Goal: Find contact information: Find contact information

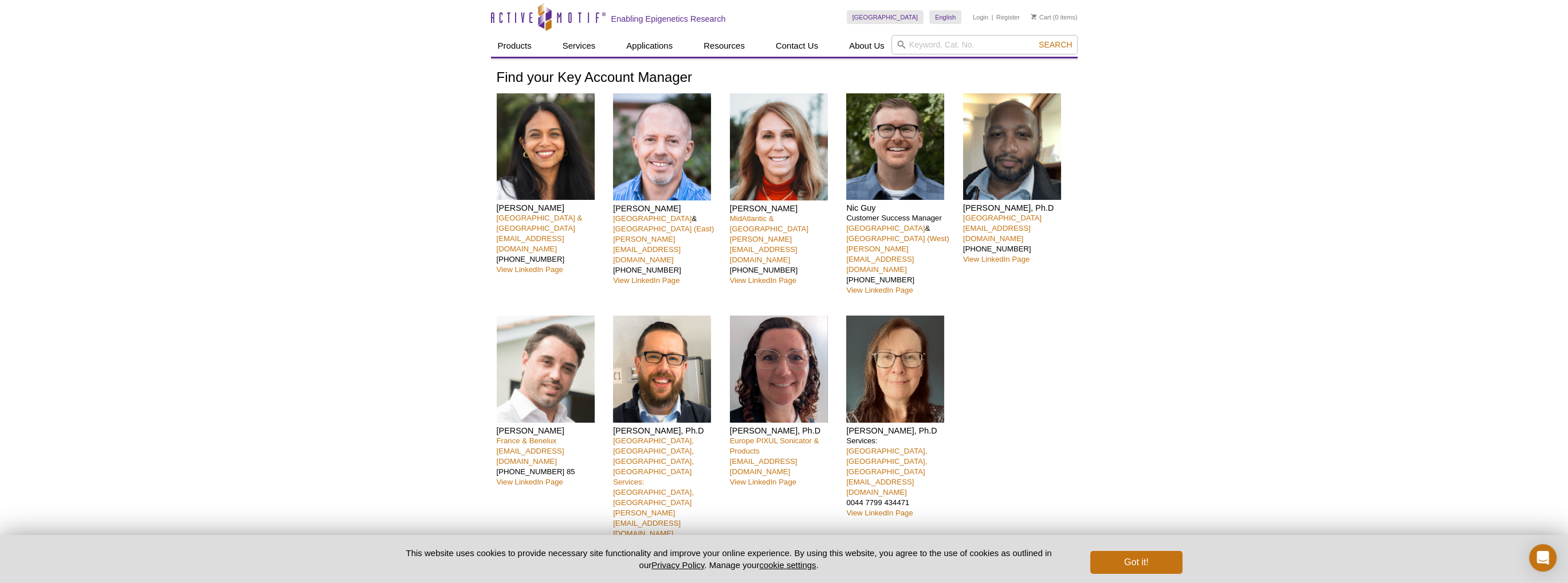
drag, startPoint x: 654, startPoint y: 205, endPoint x: 615, endPoint y: 207, distance: 39.1
click at [615, 207] on h4 "[PERSON_NAME]" at bounding box center [667, 208] width 108 height 10
copy h4 "[PERSON_NAME]"
click at [701, 228] on p "United States & [GEOGRAPHIC_DATA] (East) [PERSON_NAME][EMAIL_ADDRESS][DOMAIN_NA…" at bounding box center [667, 249] width 108 height 72
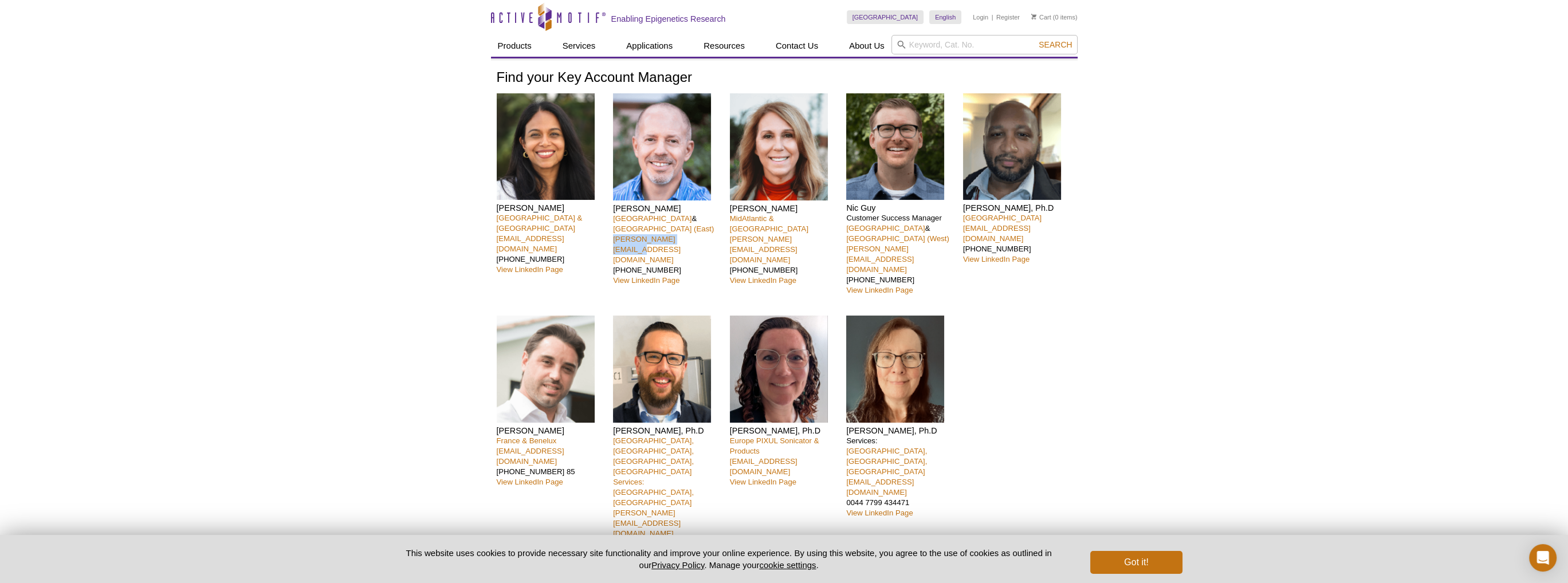
drag, startPoint x: 698, startPoint y: 229, endPoint x: 607, endPoint y: 231, distance: 91.0
click at [611, 227] on div "Nivanka Paranavitana [GEOGRAPHIC_DATA] Area & [GEOGRAPHIC_DATA] [EMAIL_ADDRESS]…" at bounding box center [784, 342] width 575 height 498
copy link "[PERSON_NAME][EMAIL_ADDRESS][DOMAIN_NAME]"
drag, startPoint x: 847, startPoint y: 206, endPoint x: 873, endPoint y: 206, distance: 26.0
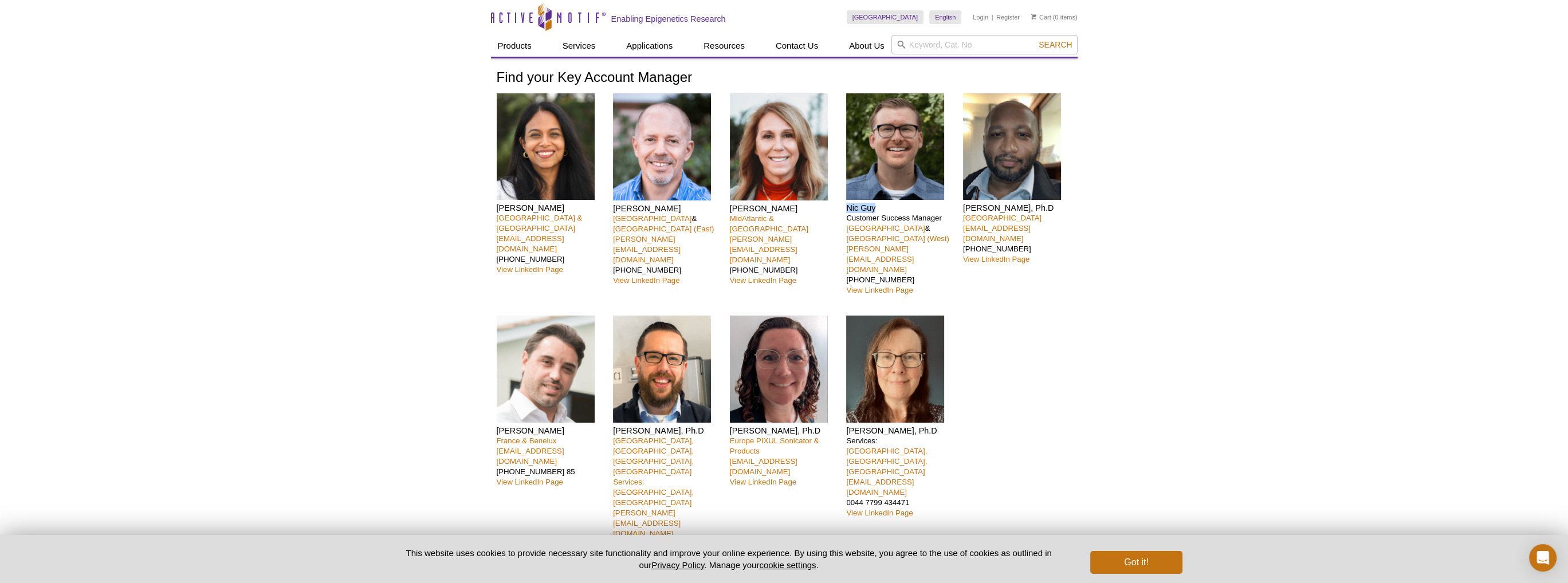
click at [873, 206] on h4 "Nic Guy" at bounding box center [900, 208] width 108 height 10
copy h4 "Nic Guy"
drag, startPoint x: 926, startPoint y: 238, endPoint x: 846, endPoint y: 238, distance: 80.0
click at [846, 238] on p "Customer Success Manager [GEOGRAPHIC_DATA] & [GEOGRAPHIC_DATA] ([GEOGRAPHIC_DAT…" at bounding box center [900, 254] width 108 height 83
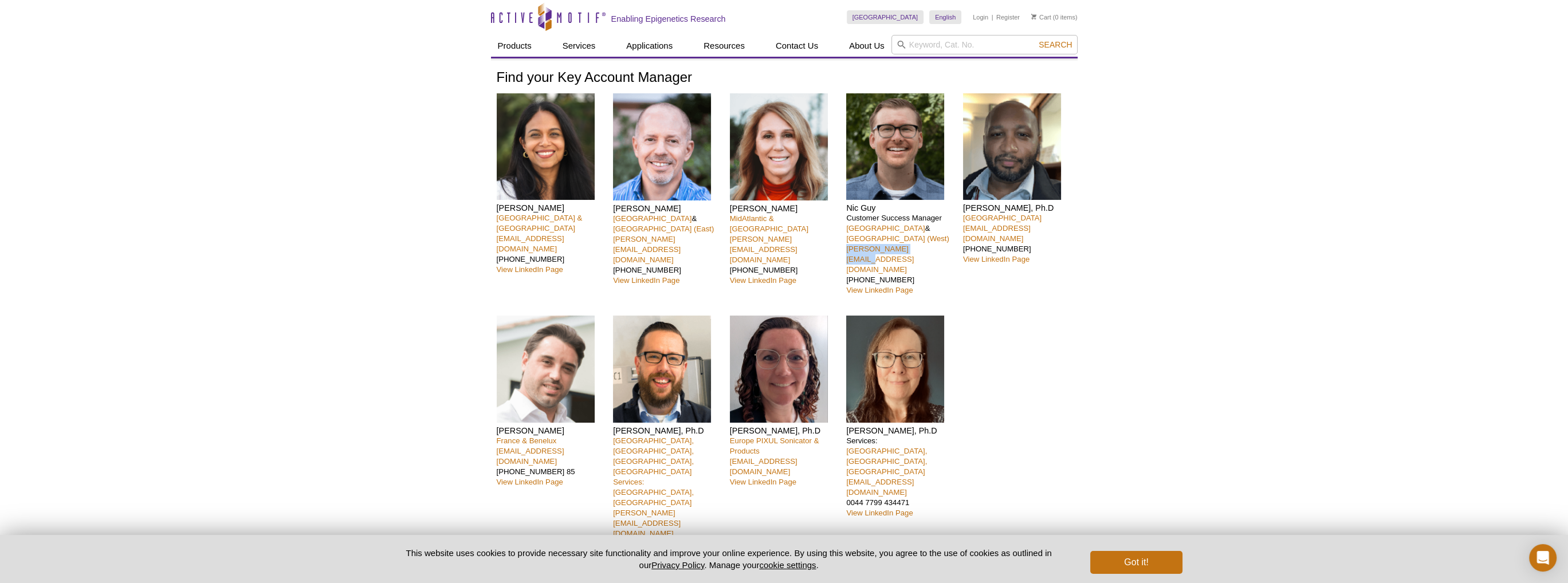
copy link "[PERSON_NAME][EMAIL_ADDRESS][DOMAIN_NAME]"
drag, startPoint x: 718, startPoint y: 218, endPoint x: 612, endPoint y: 219, distance: 106.0
click at [611, 218] on div "Nivanka Paranavitana [GEOGRAPHIC_DATA] Area & [GEOGRAPHIC_DATA] [EMAIL_ADDRESS]…" at bounding box center [784, 342] width 575 height 498
copy p "[GEOGRAPHIC_DATA] & [GEOGRAPHIC_DATA] ([GEOGRAPHIC_DATA])"
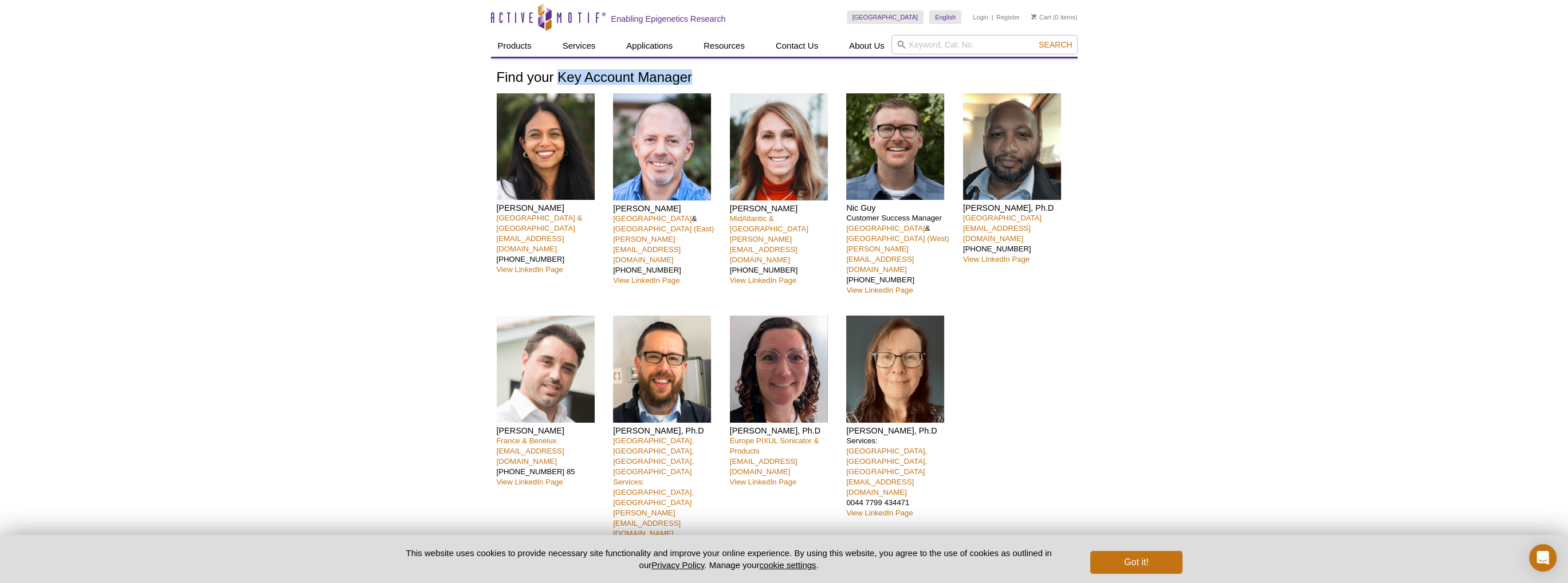
drag, startPoint x: 558, startPoint y: 76, endPoint x: 692, endPoint y: 76, distance: 134.0
click at [692, 76] on h1 "Find your Key Account Manager" at bounding box center [784, 78] width 575 height 16
copy h1 "Key Account Manager"
drag, startPoint x: 848, startPoint y: 217, endPoint x: 940, endPoint y: 216, distance: 92.0
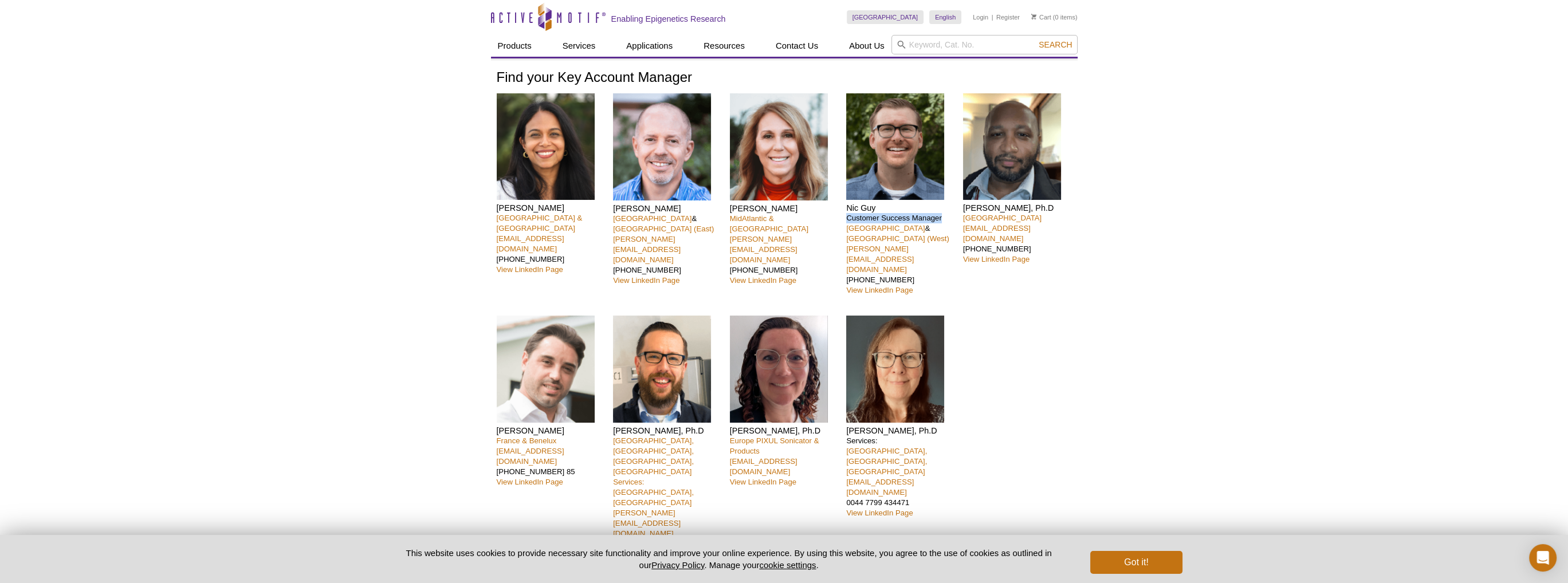
click at [940, 216] on p "Customer Success Manager [GEOGRAPHIC_DATA] & [GEOGRAPHIC_DATA] ([GEOGRAPHIC_DAT…" at bounding box center [900, 254] width 108 height 83
copy p "Customer Success Manager"
drag, startPoint x: 693, startPoint y: 228, endPoint x: 613, endPoint y: 228, distance: 80.0
click at [613, 228] on p "United States & [GEOGRAPHIC_DATA] (East) [PERSON_NAME][EMAIL_ADDRESS][DOMAIN_NA…" at bounding box center [667, 249] width 108 height 72
copy link "[PERSON_NAME][EMAIL_ADDRESS][DOMAIN_NAME]"
